Goal: Information Seeking & Learning: Learn about a topic

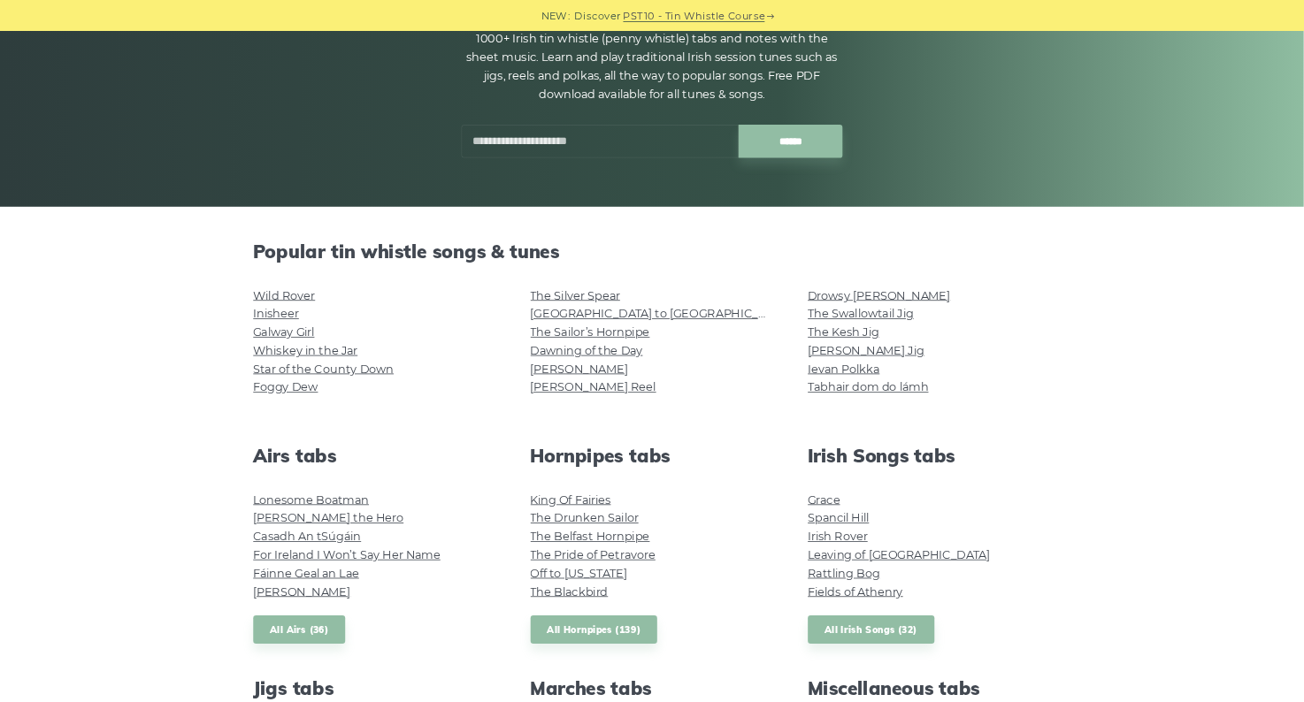
scroll to position [265, 0]
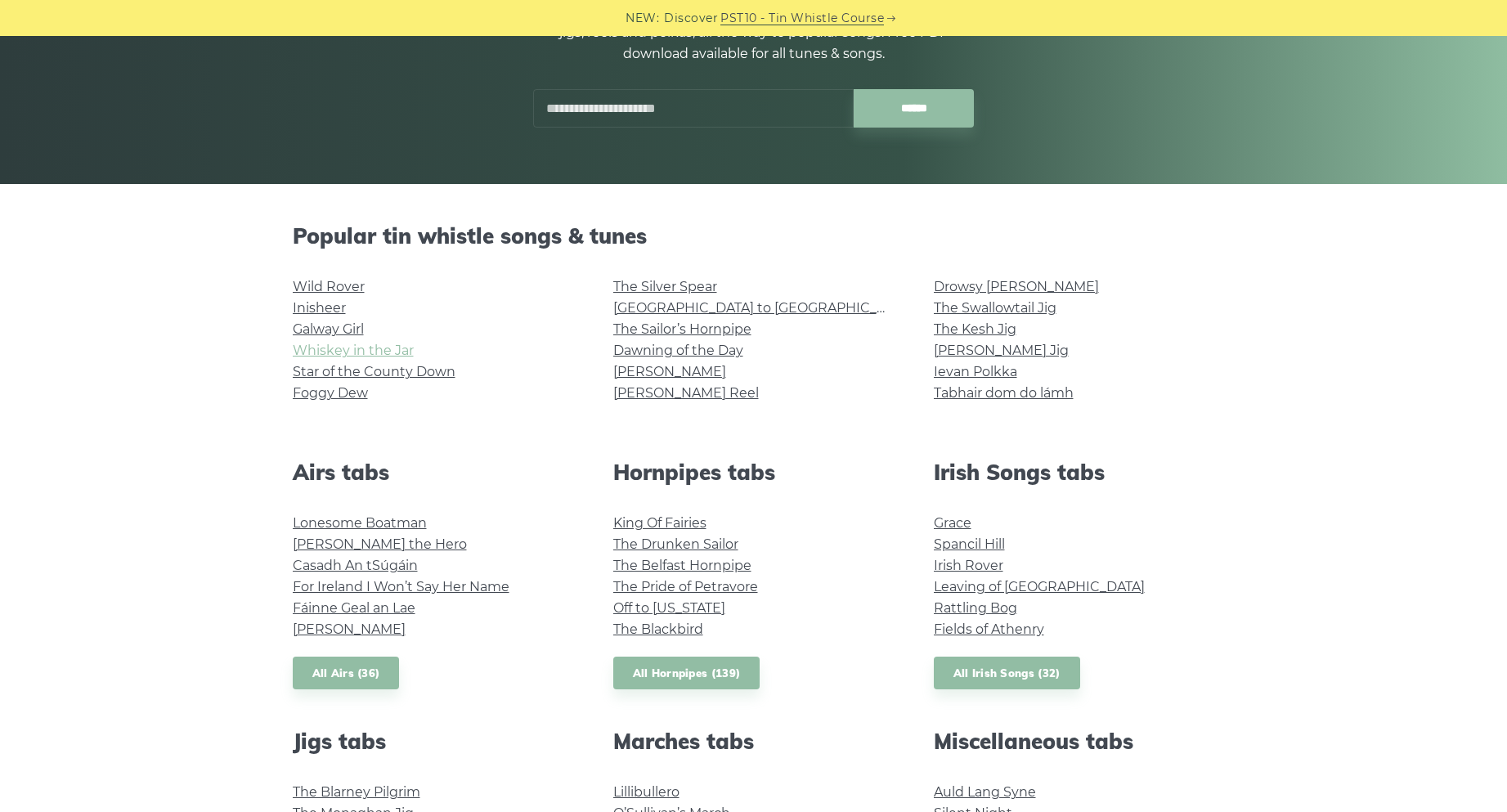
click at [347, 347] on link "Whiskey in the Jar" at bounding box center [353, 350] width 121 height 16
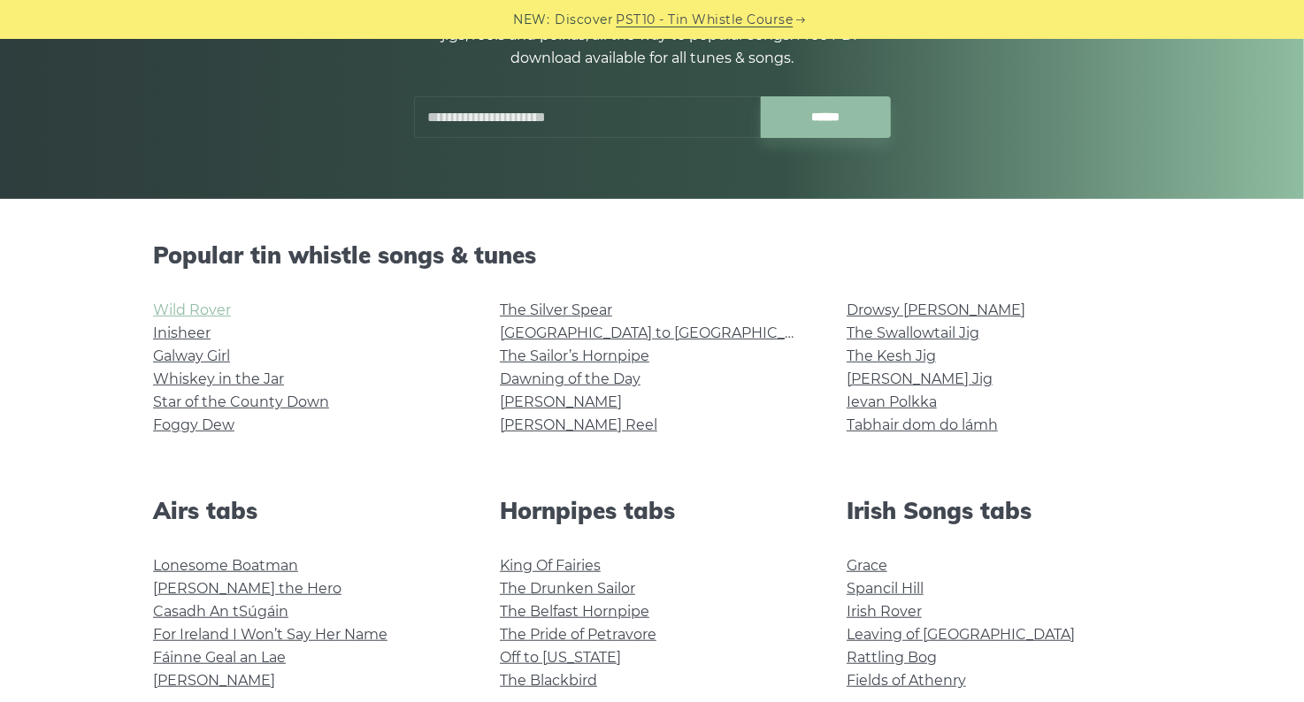
click at [213, 311] on link "Wild Rover" at bounding box center [192, 310] width 78 height 17
click at [203, 308] on link "Wild Rover" at bounding box center [192, 310] width 78 height 17
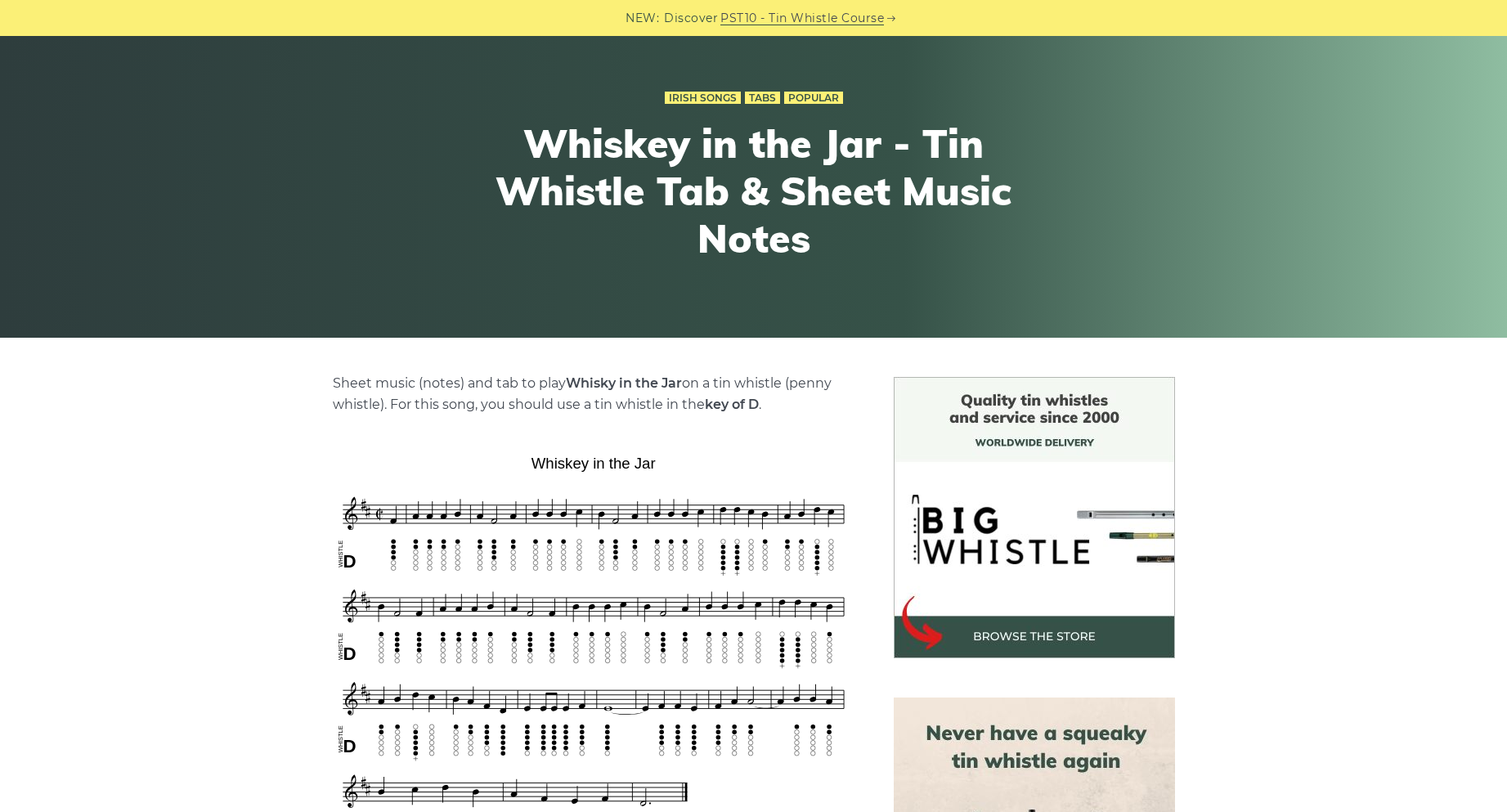
scroll to position [245, 0]
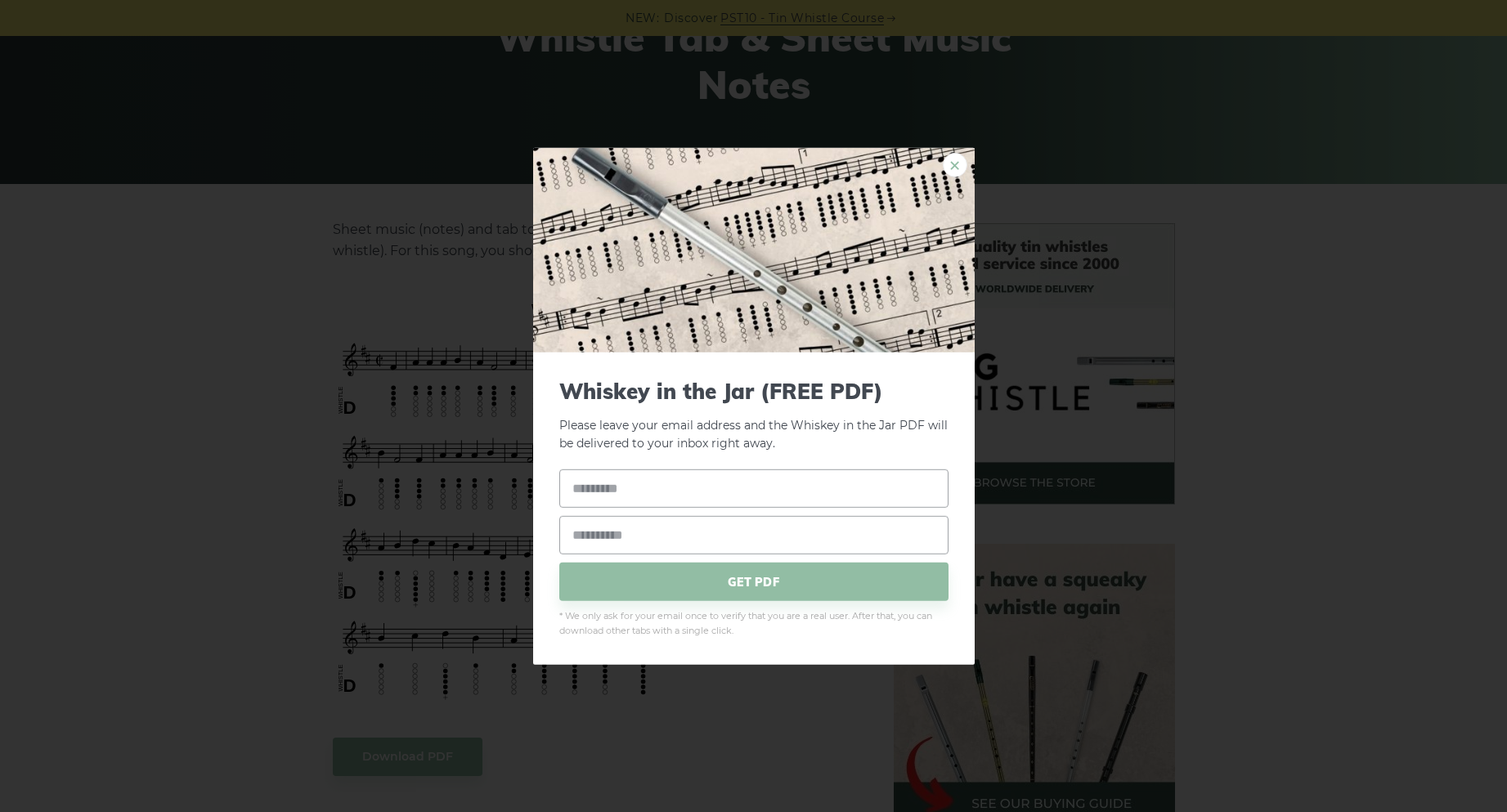
click at [953, 164] on link "×" at bounding box center [954, 164] width 25 height 25
click at [1299, 195] on div "× Whiskey in the Jar (FREE PDF) Please leave your email address and the PDF fil…" at bounding box center [753, 406] width 1507 height 812
click at [209, 297] on div "× Whiskey in the Jar (FREE PDF) Please leave your email address and the PDF fil…" at bounding box center [753, 406] width 1507 height 812
click at [950, 163] on link "×" at bounding box center [954, 164] width 25 height 25
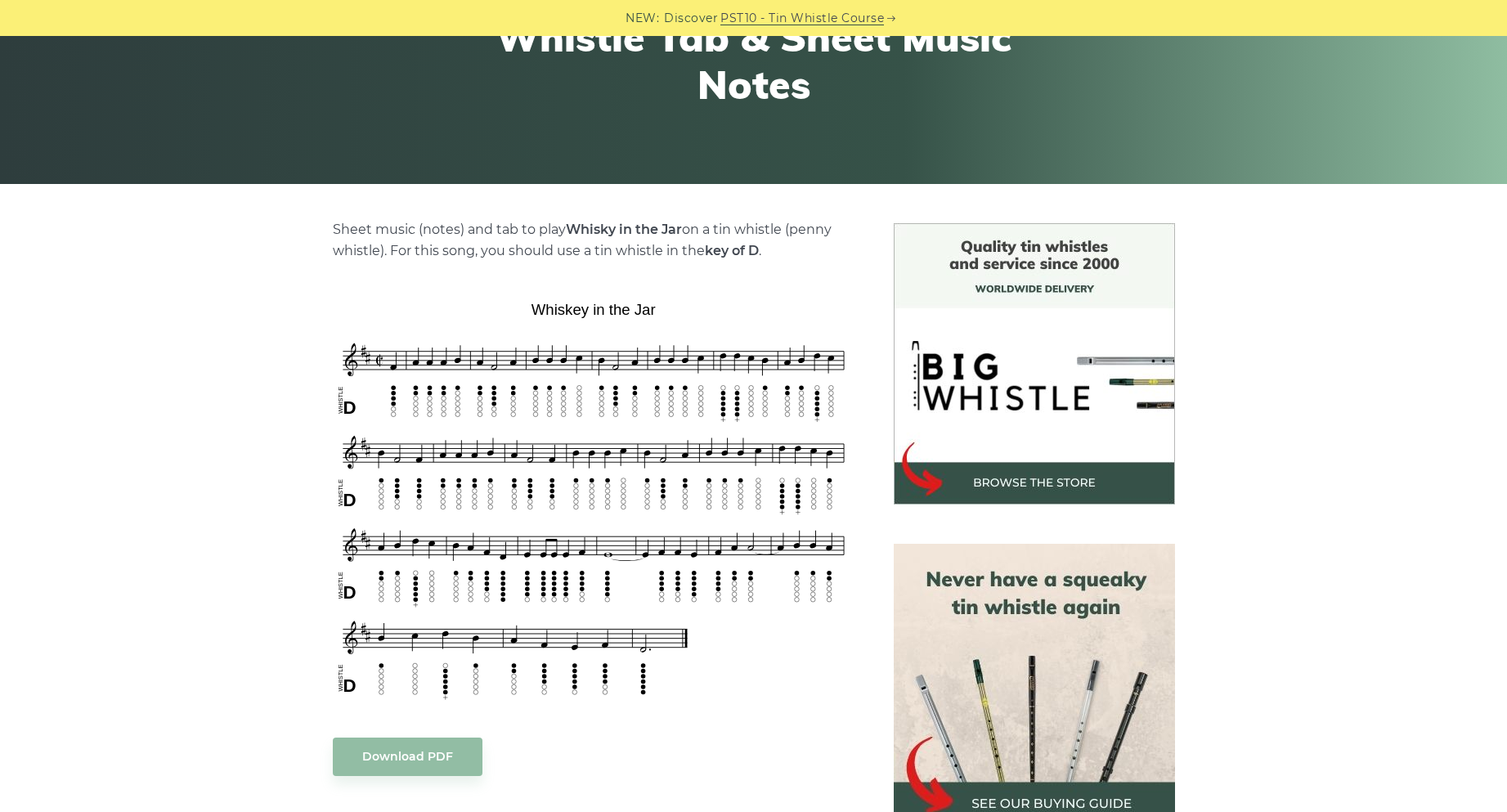
drag, startPoint x: 1487, startPoint y: 0, endPoint x: 1161, endPoint y: 91, distance: 338.5
click at [1161, 91] on div "Irish Songs Tabs Popular Whiskey in the Jar - Tin Whistle Tab & Sheet Music Not…" at bounding box center [753, 29] width 1001 height 270
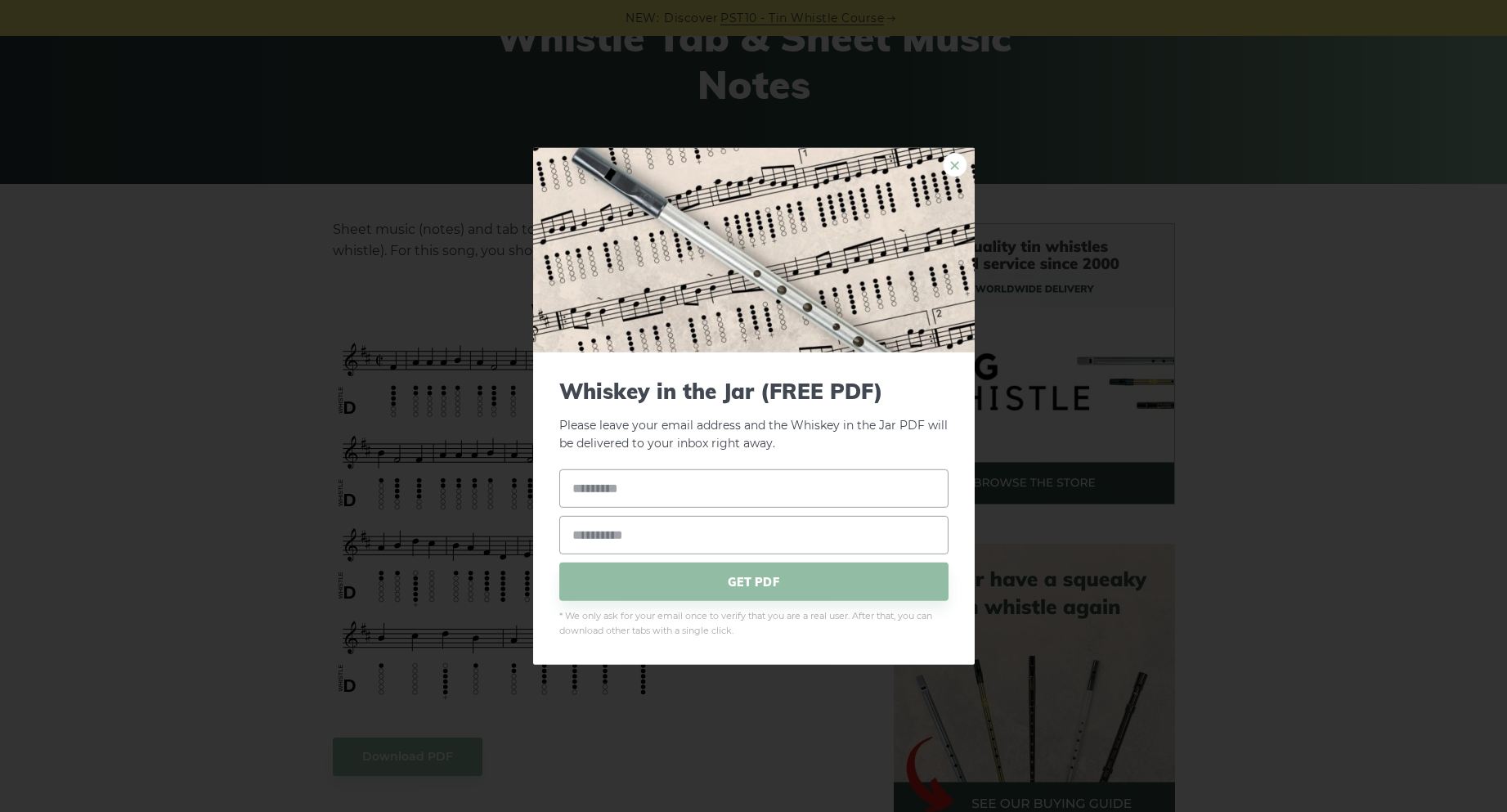
click at [954, 164] on link "×" at bounding box center [954, 164] width 25 height 25
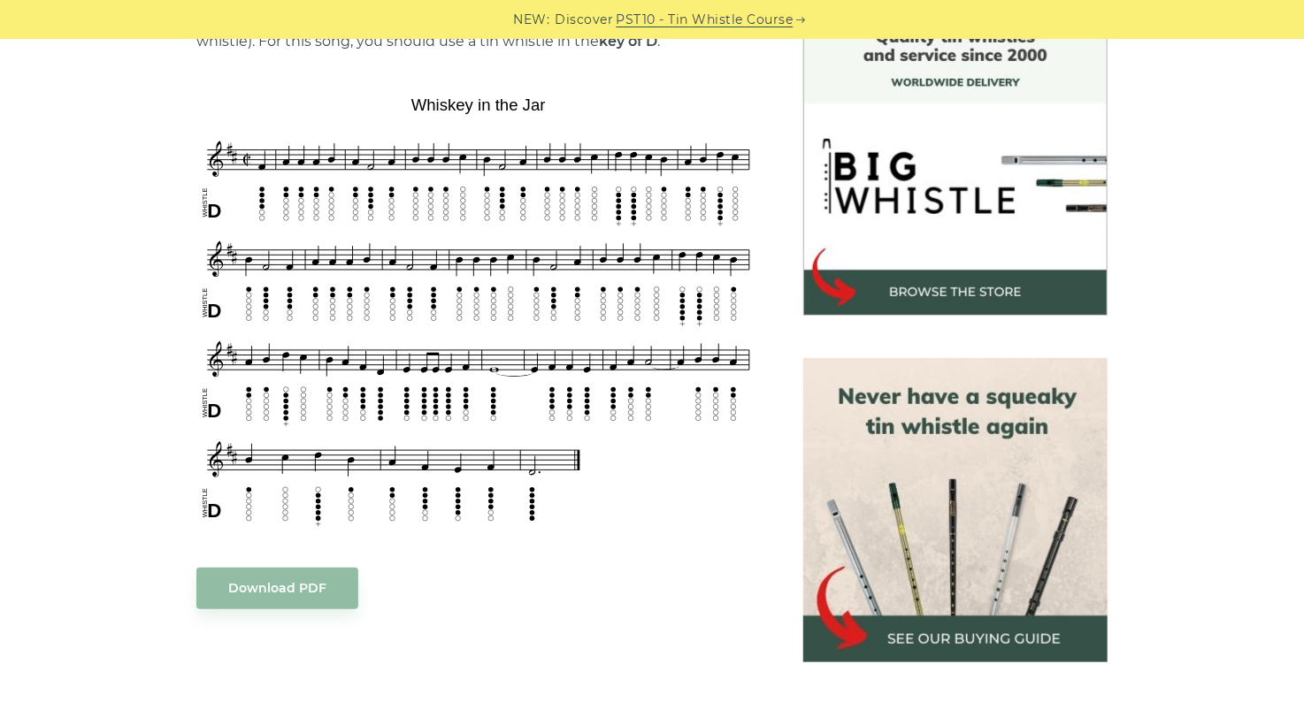
scroll to position [425, 0]
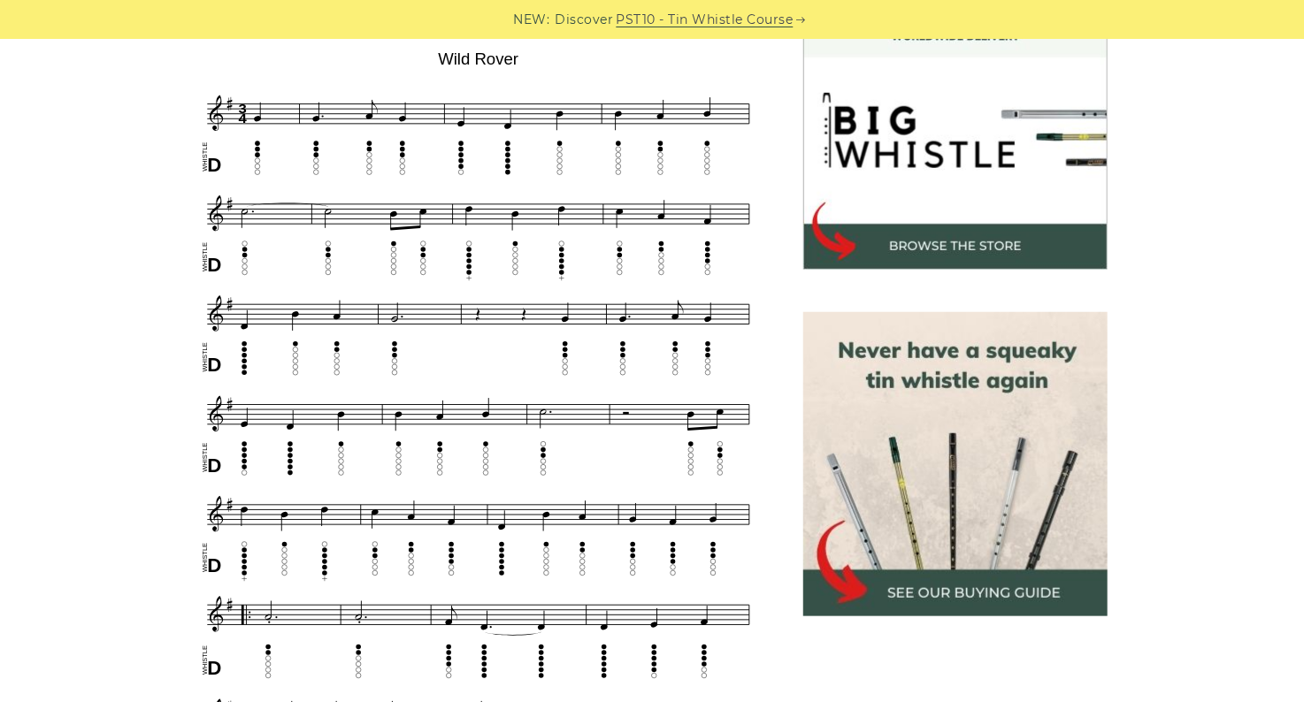
scroll to position [566, 0]
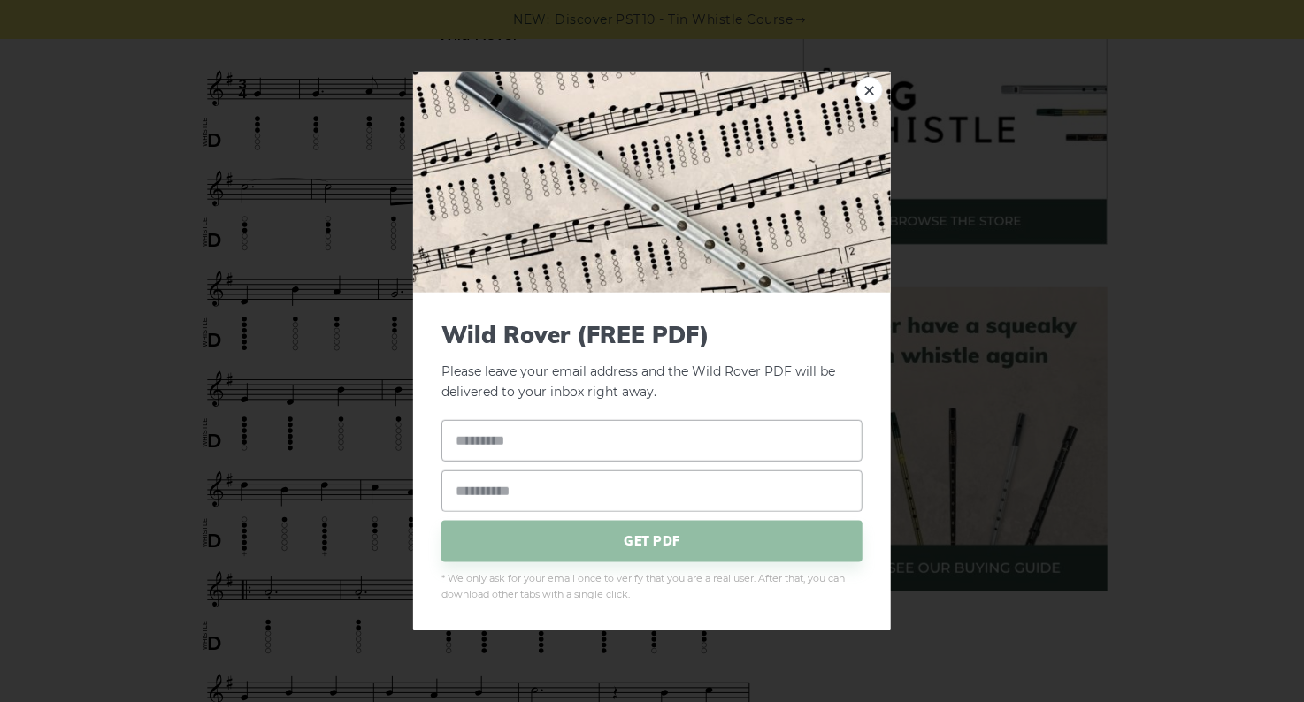
drag, startPoint x: 399, startPoint y: 329, endPoint x: 1165, endPoint y: 209, distance: 775.6
click at [1165, 209] on div "× Wild Rover (FREE PDF) Please leave your email address and the Wild Rover PDF …" at bounding box center [652, 351] width 1304 height 702
click at [869, 99] on link "×" at bounding box center [869, 90] width 27 height 27
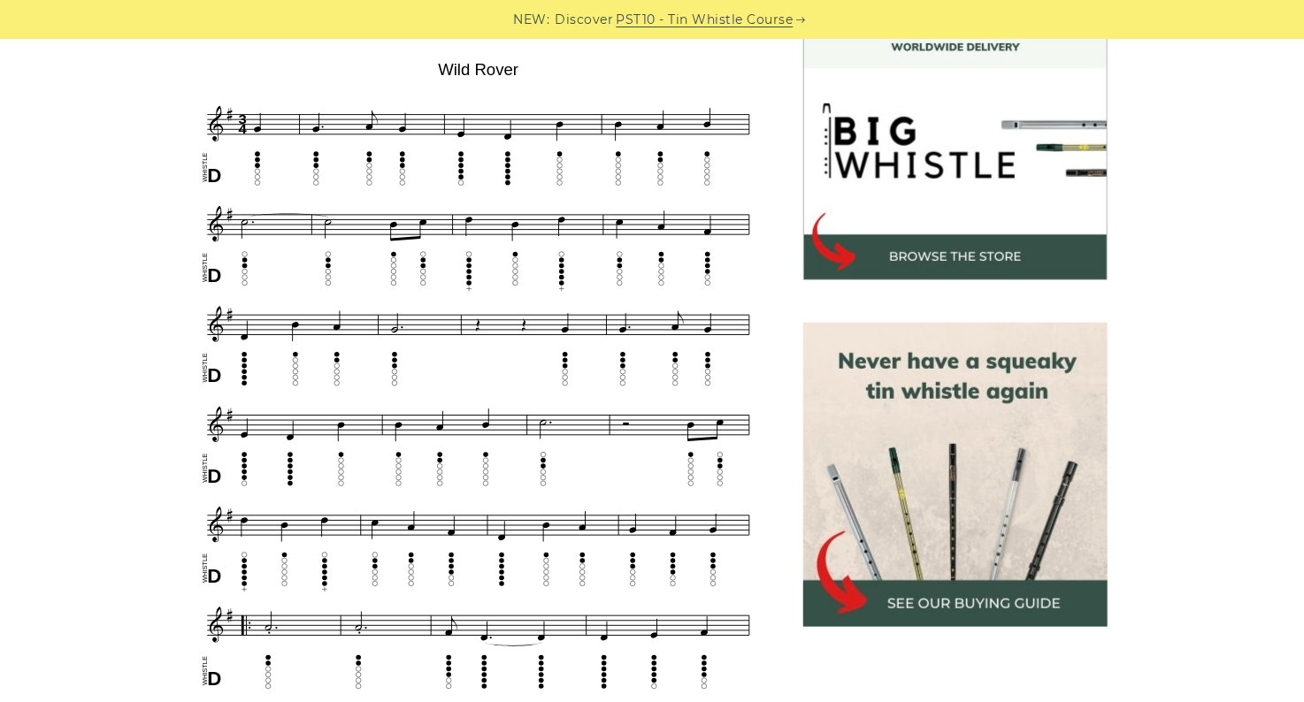
scroll to position [566, 0]
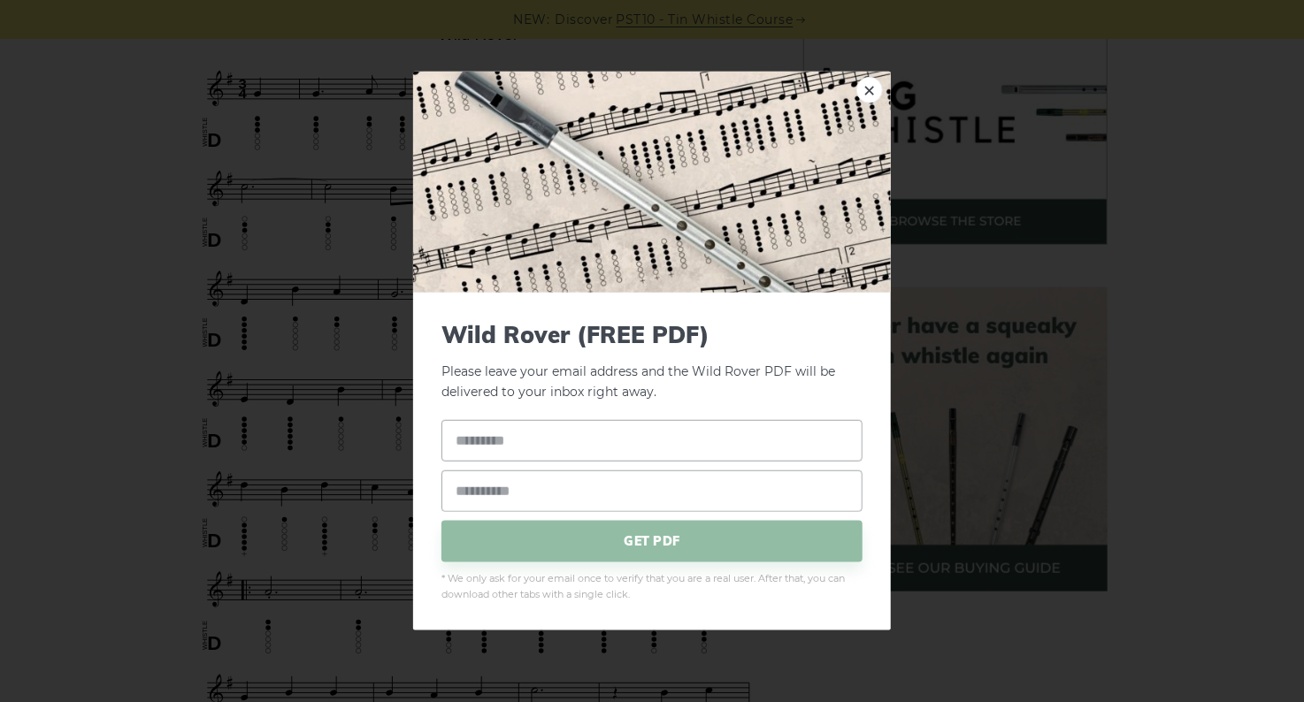
drag, startPoint x: 512, startPoint y: 283, endPoint x: 1146, endPoint y: 333, distance: 635.4
click at [1157, 340] on div "× Wild Rover (FREE PDF) Please leave your email address and the Wild Rover PDF …" at bounding box center [652, 351] width 1304 height 702
drag, startPoint x: 868, startPoint y: 86, endPoint x: 715, endPoint y: 111, distance: 155.0
click at [868, 87] on link "×" at bounding box center [869, 90] width 27 height 27
drag, startPoint x: 468, startPoint y: 265, endPoint x: 1144, endPoint y: 237, distance: 676.5
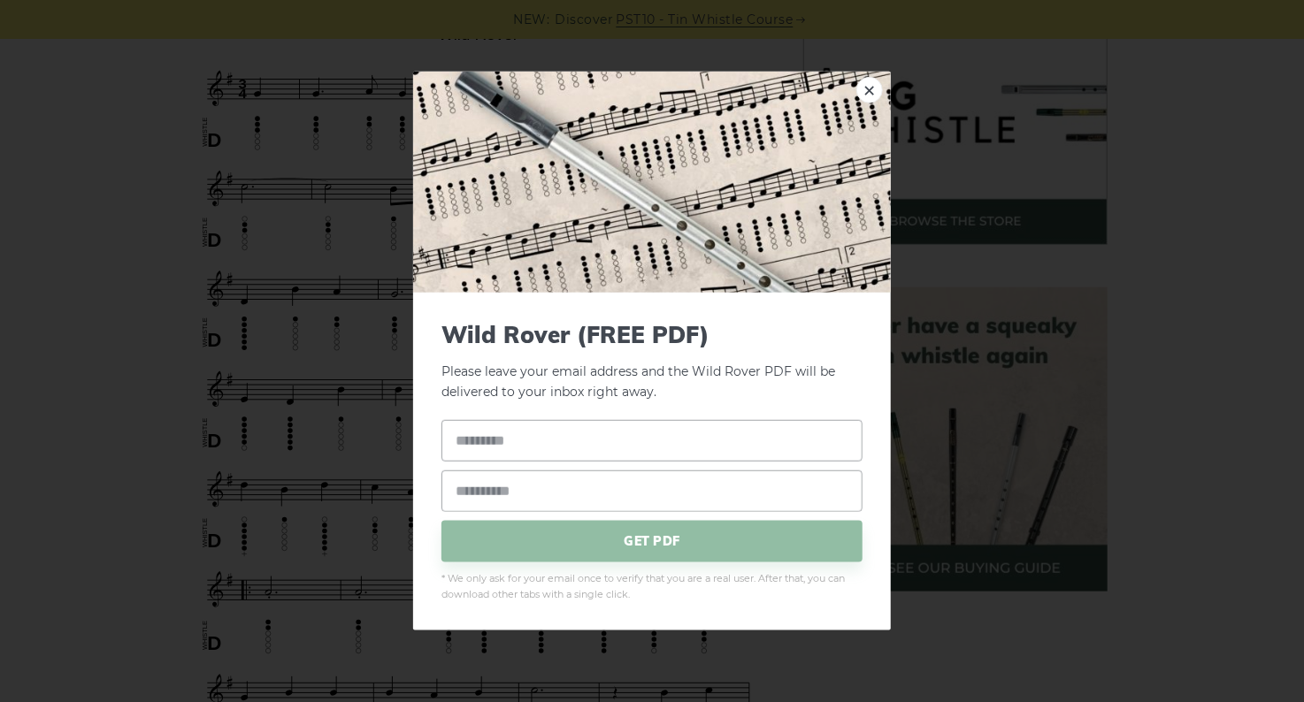
click at [1261, 262] on div "× Wild Rover (FREE PDF) Please leave your email address and the Wild Rover PDF …" at bounding box center [652, 351] width 1304 height 702
click at [858, 88] on link "×" at bounding box center [869, 90] width 27 height 27
drag, startPoint x: 545, startPoint y: 484, endPoint x: 994, endPoint y: 400, distance: 456.4
click at [1201, 436] on div "× Wild Rover (FREE PDF) Please leave your email address and the Wild Rover PDF …" at bounding box center [652, 351] width 1304 height 702
click at [871, 83] on link "×" at bounding box center [869, 90] width 27 height 27
